Goal: Information Seeking & Learning: Learn about a topic

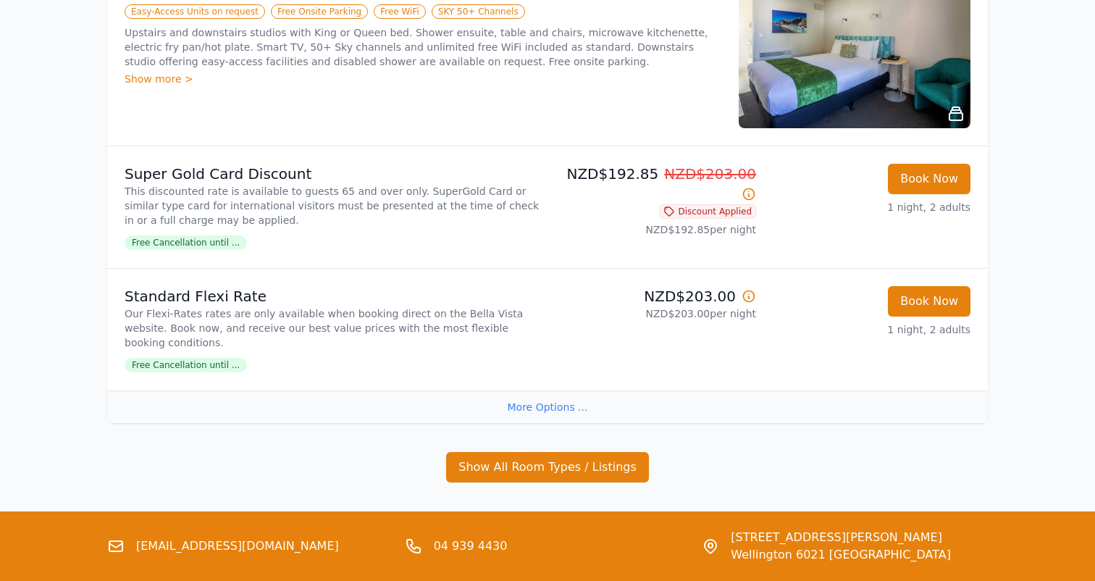
scroll to position [827, 0]
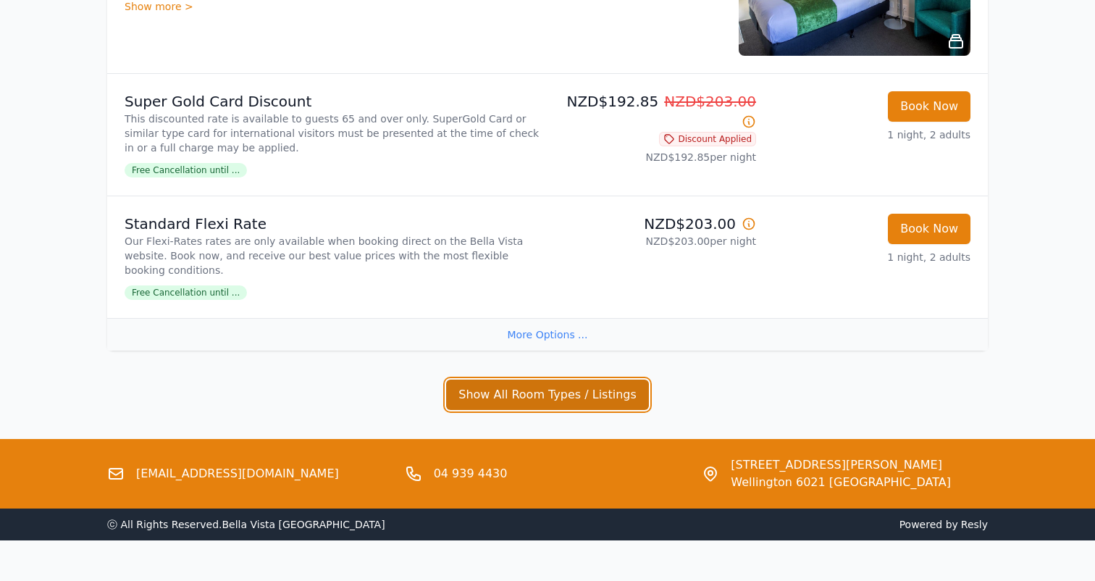
click at [554, 380] on button "Show All Room Types / Listings" at bounding box center [547, 395] width 203 height 30
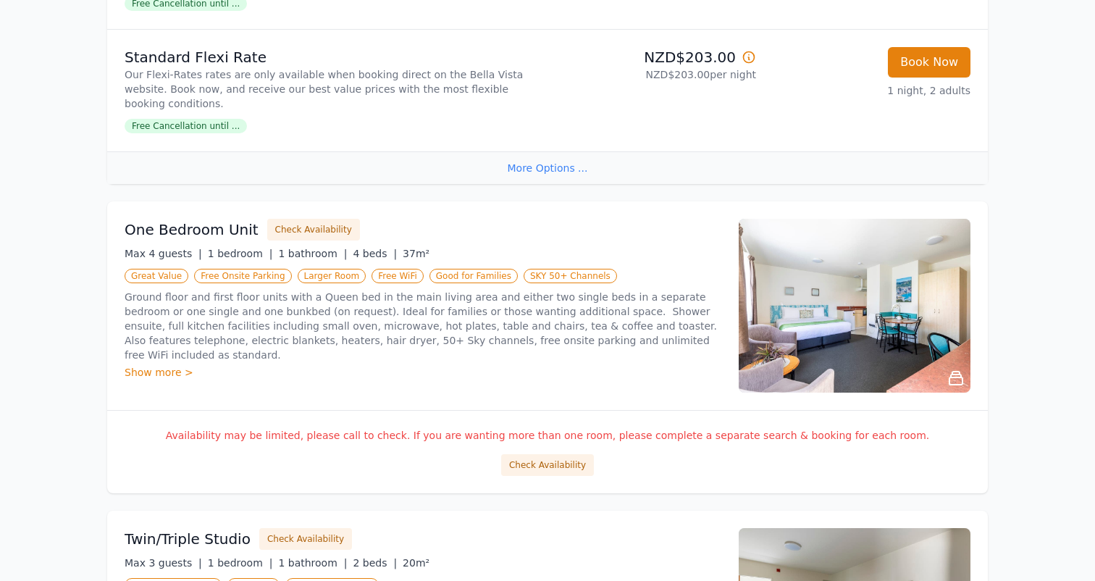
scroll to position [980, 0]
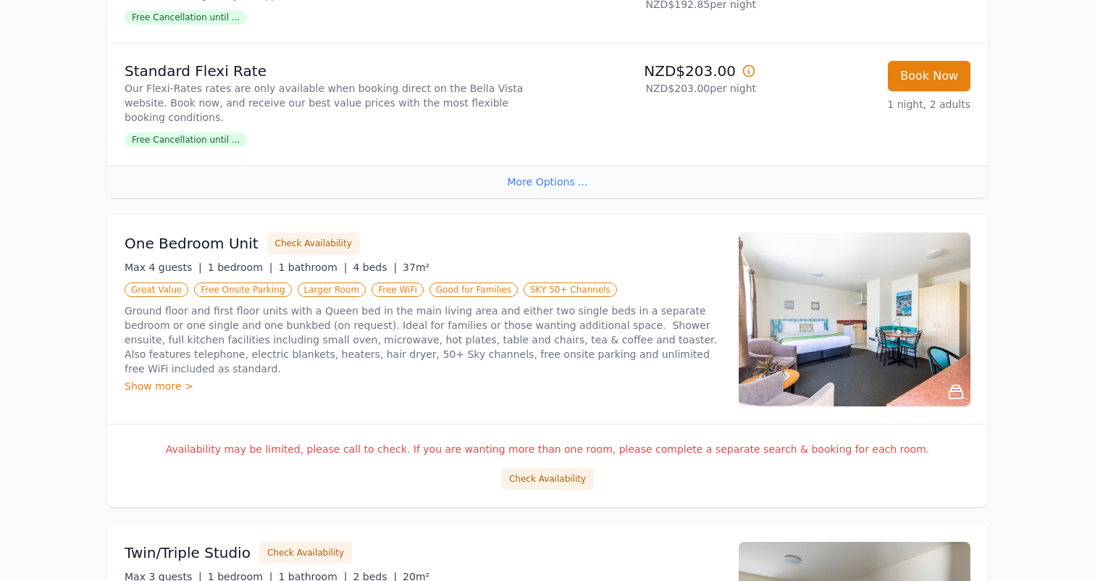
click at [906, 294] on img at bounding box center [855, 320] width 232 height 174
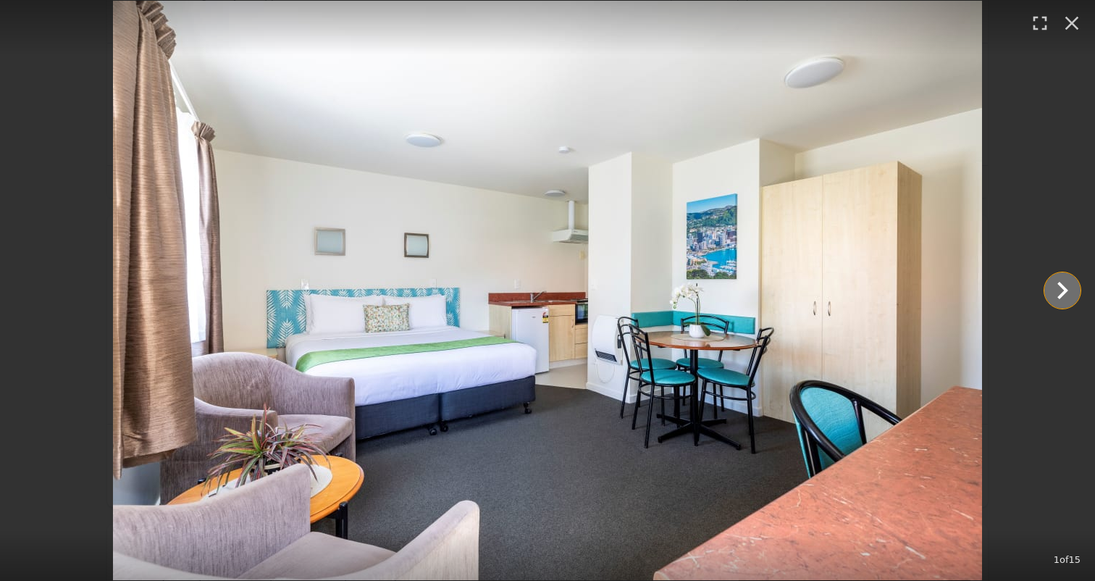
click at [1063, 295] on icon "Show slide 2 of 15" at bounding box center [1063, 290] width 11 height 17
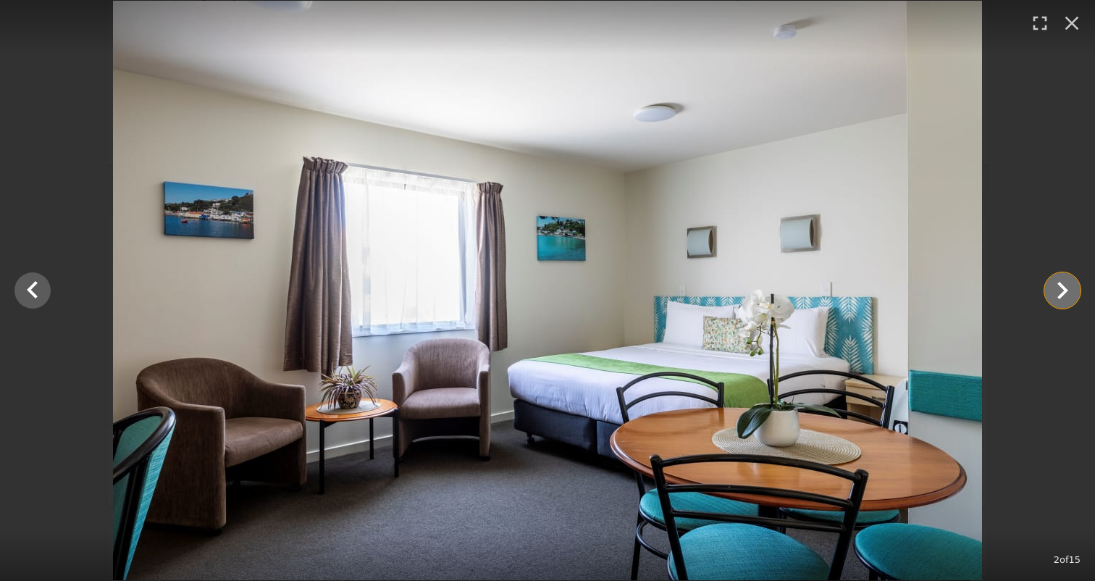
click at [1063, 295] on icon "Show slide 3 of 15" at bounding box center [1063, 290] width 11 height 17
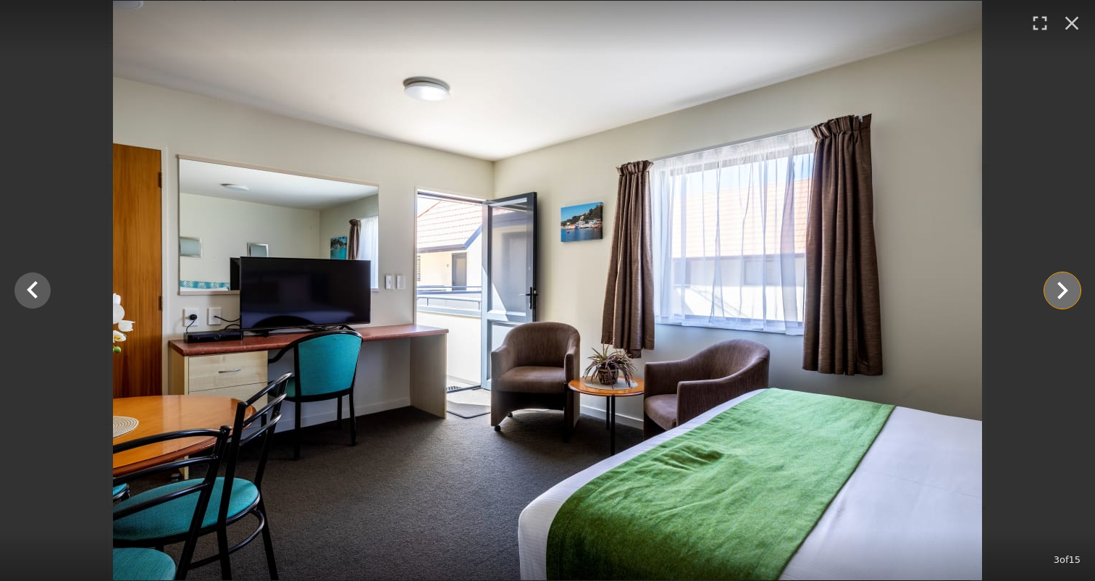
click at [1063, 296] on icon "Show slide 4 of 15" at bounding box center [1063, 290] width 11 height 17
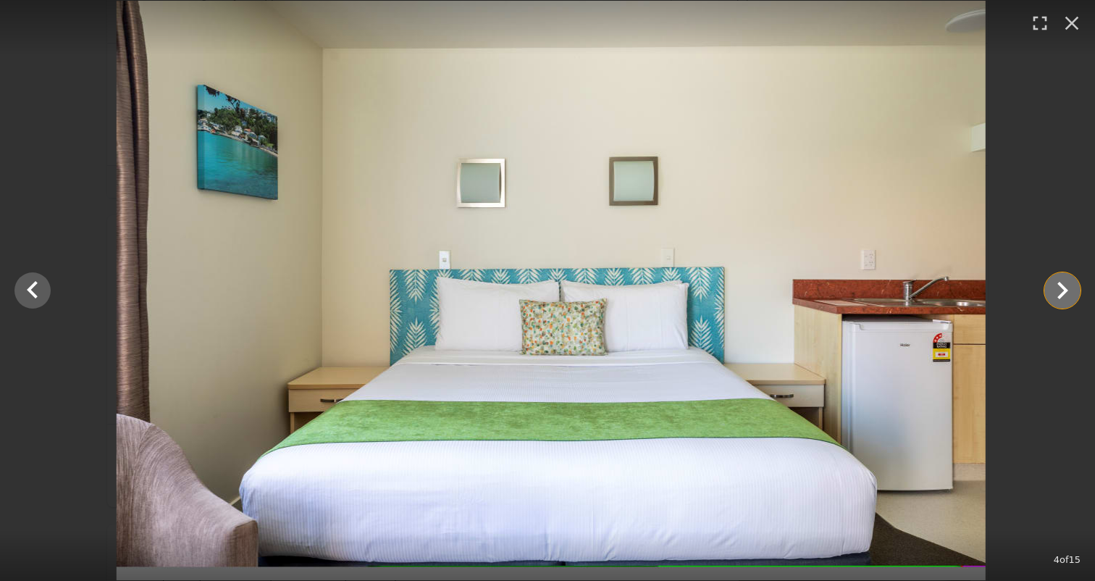
click at [1063, 296] on icon "Show slide 5 of 15" at bounding box center [1063, 290] width 11 height 17
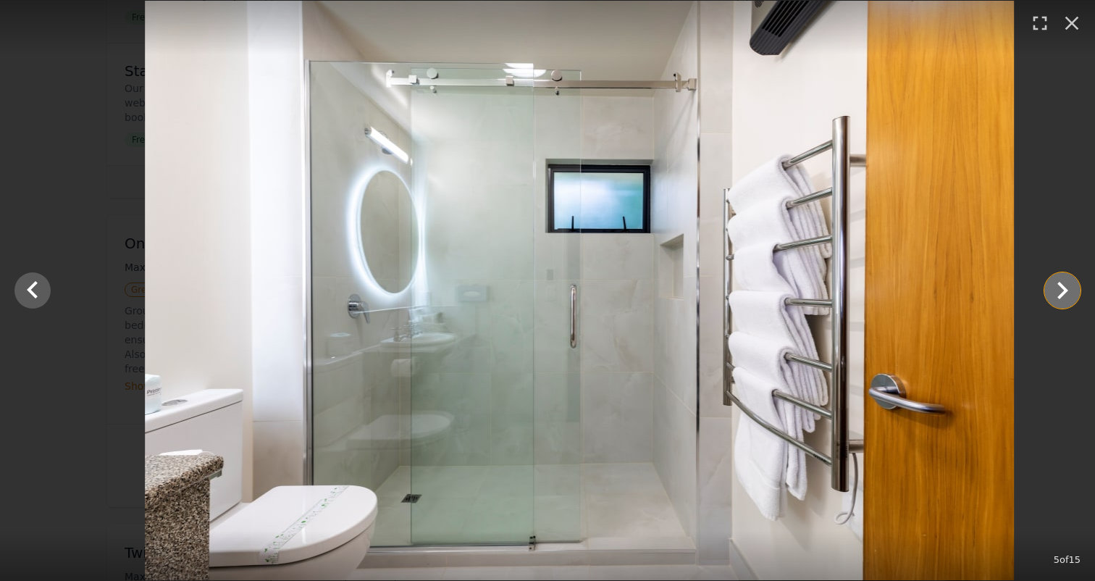
click at [1063, 296] on icon "Show slide 6 of 15" at bounding box center [1063, 290] width 11 height 17
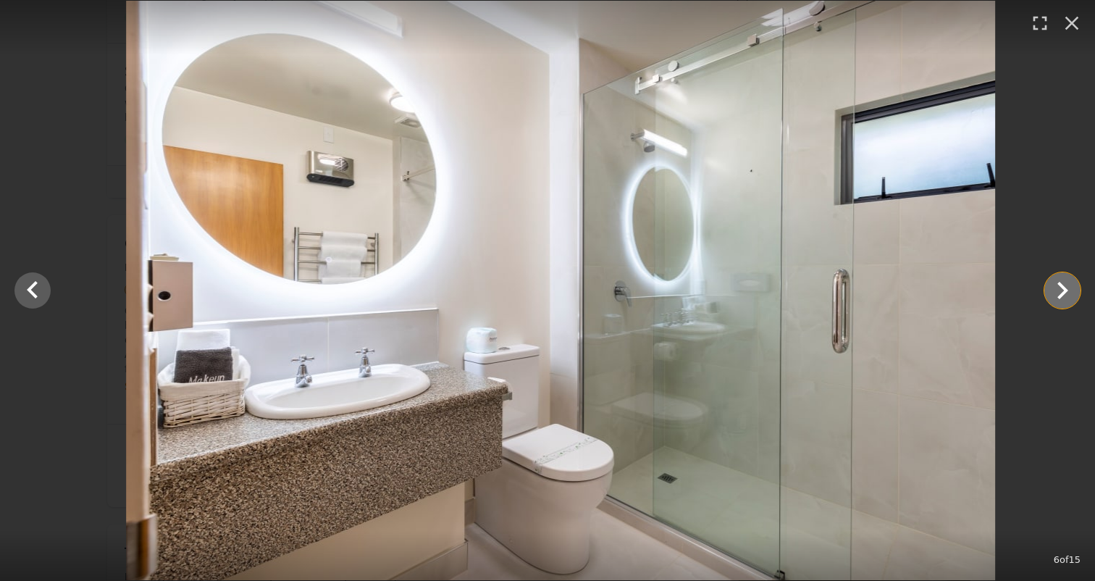
click at [1063, 296] on icon "Show slide 7 of 15" at bounding box center [1063, 290] width 11 height 17
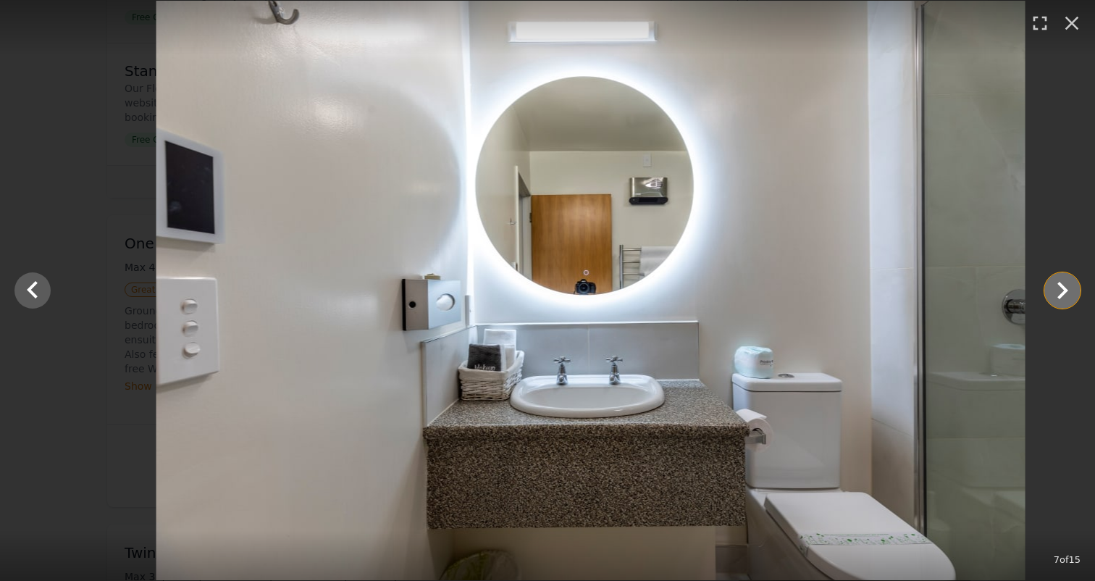
click at [1063, 296] on icon "Show slide 8 of 15" at bounding box center [1063, 290] width 11 height 17
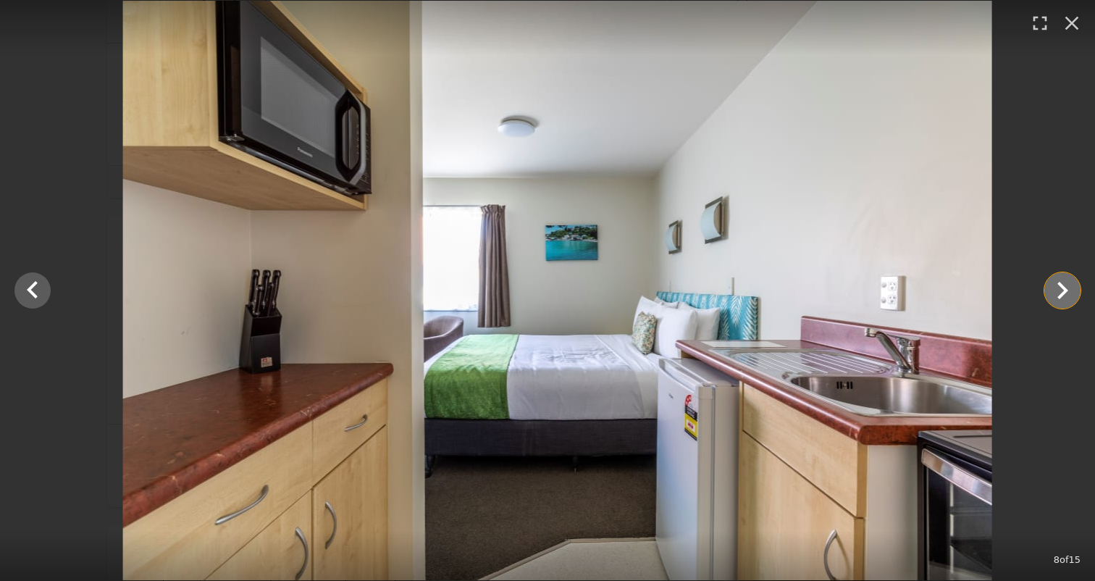
click at [1063, 296] on icon "Show slide 9 of 15" at bounding box center [1063, 290] width 11 height 17
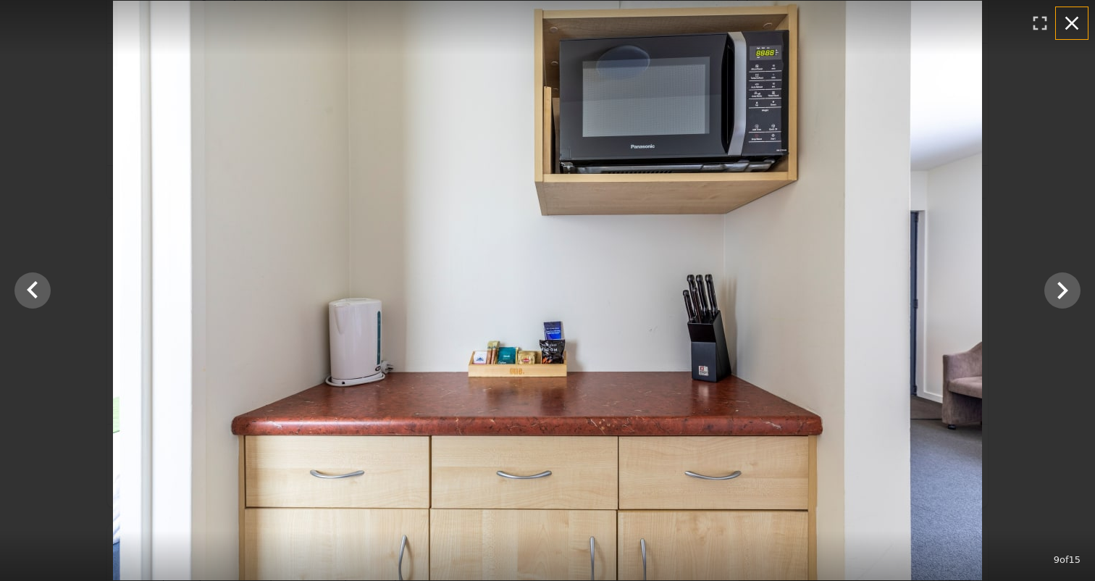
click at [1074, 20] on icon "button" at bounding box center [1072, 23] width 23 height 23
